Goal: Task Accomplishment & Management: Use online tool/utility

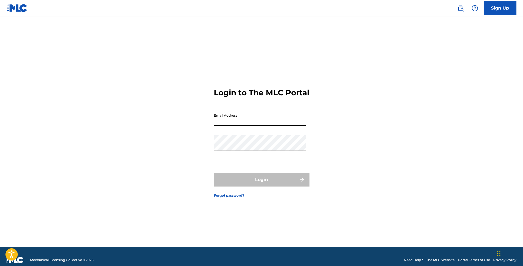
click at [240, 125] on input "Email Address" at bounding box center [260, 119] width 92 height 16
type input "[EMAIL_ADDRESS][DOMAIN_NAME]"
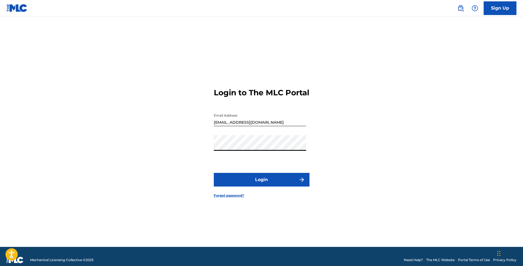
click at [249, 181] on button "Login" at bounding box center [262, 180] width 96 height 14
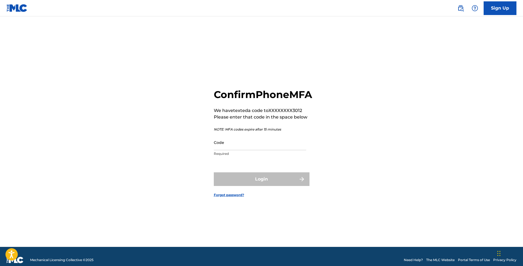
click at [246, 150] on input "Code" at bounding box center [260, 143] width 92 height 16
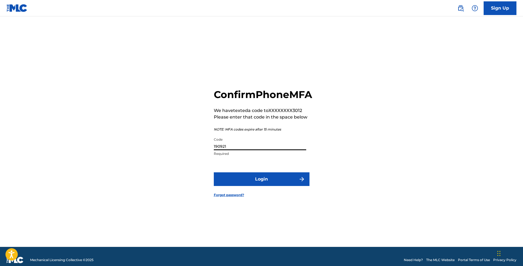
type input "190921"
click at [243, 182] on button "Login" at bounding box center [262, 180] width 96 height 14
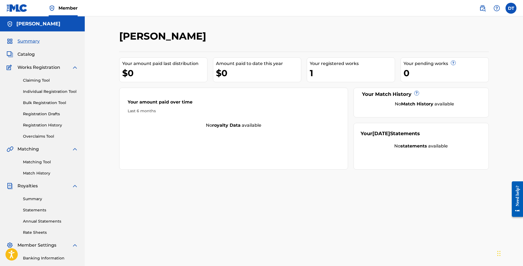
click at [34, 161] on link "Matching Tool" at bounding box center [50, 162] width 55 height 6
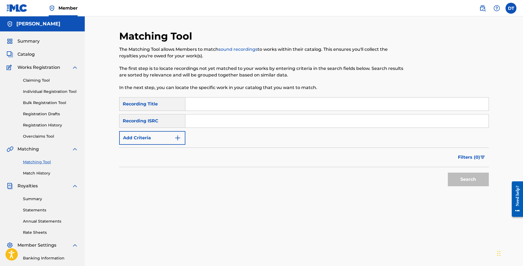
click at [181, 134] on button "Add Criteria" at bounding box center [152, 138] width 66 height 14
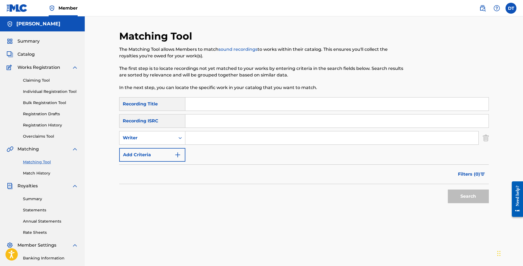
click at [206, 138] on input "Search Form" at bounding box center [331, 138] width 293 height 13
type input "[PERSON_NAME]"
click at [468, 203] on button "Search" at bounding box center [468, 197] width 41 height 14
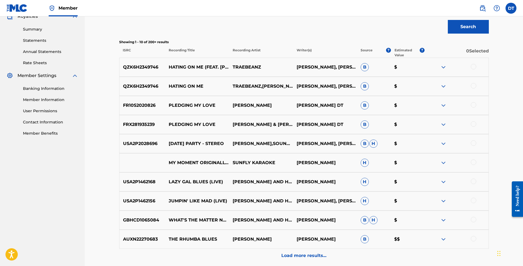
scroll to position [171, 0]
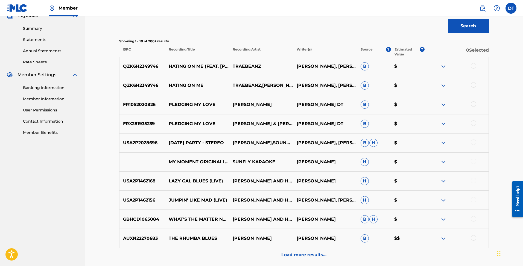
click at [295, 123] on p "[PERSON_NAME] DT" at bounding box center [325, 124] width 64 height 7
click at [444, 124] on img at bounding box center [443, 124] width 7 height 7
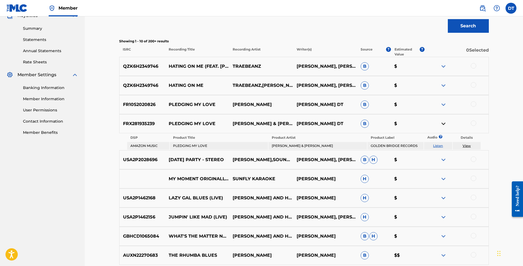
click at [442, 123] on img at bounding box center [443, 124] width 7 height 7
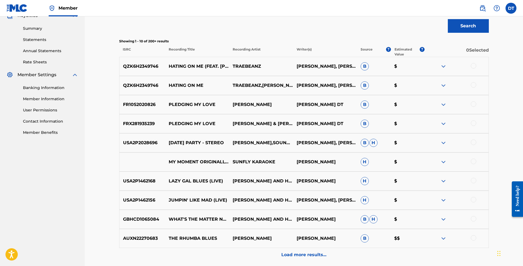
click at [442, 104] on img at bounding box center [443, 104] width 7 height 7
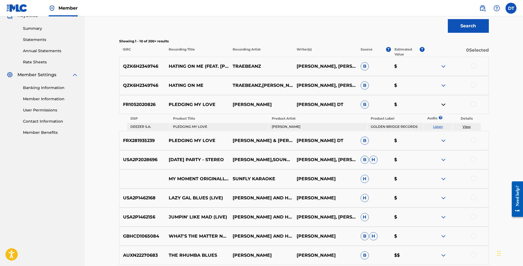
click at [436, 127] on link "Listen" at bounding box center [438, 127] width 10 height 4
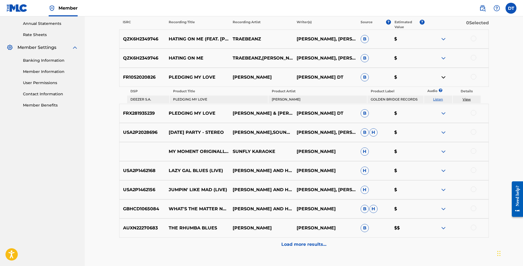
scroll to position [200, 0]
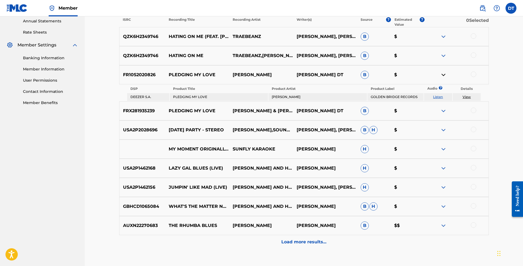
click at [308, 242] on p "Load more results..." at bounding box center [303, 242] width 45 height 7
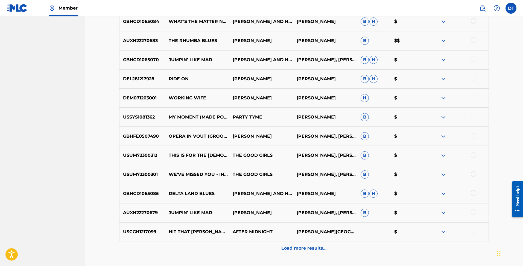
scroll to position [371, 0]
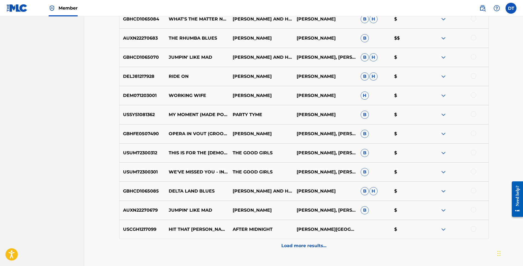
click at [320, 248] on p "Load more results..." at bounding box center [303, 246] width 45 height 7
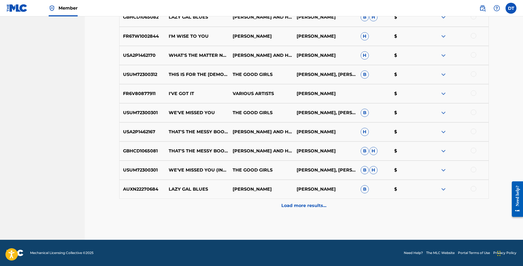
scroll to position [603, 0]
click at [310, 203] on p "Load more results..." at bounding box center [303, 206] width 45 height 7
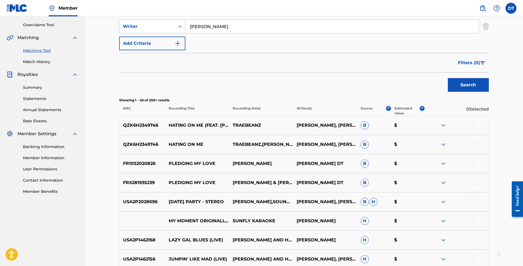
scroll to position [112, 0]
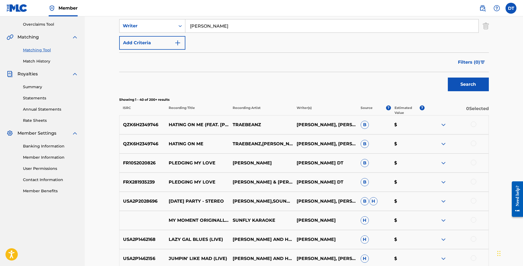
click at [444, 125] on img at bounding box center [443, 125] width 7 height 7
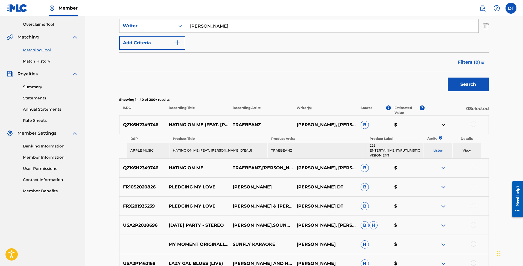
click at [437, 150] on link "Listen" at bounding box center [438, 150] width 10 height 4
click at [244, 166] on p "TRAEBEANZ,[PERSON_NAME]" at bounding box center [261, 168] width 64 height 7
drag, startPoint x: 246, startPoint y: 170, endPoint x: 219, endPoint y: 172, distance: 27.4
click at [246, 170] on p "TRAEBEANZ,[PERSON_NAME]" at bounding box center [261, 168] width 64 height 7
click at [443, 170] on img at bounding box center [443, 168] width 7 height 7
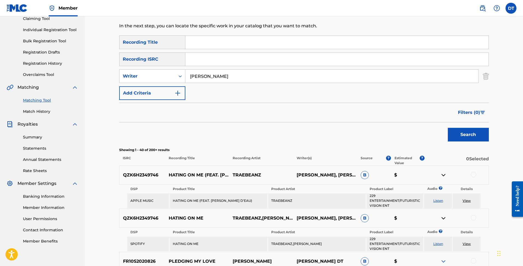
scroll to position [71, 0]
